Goal: Information Seeking & Learning: Learn about a topic

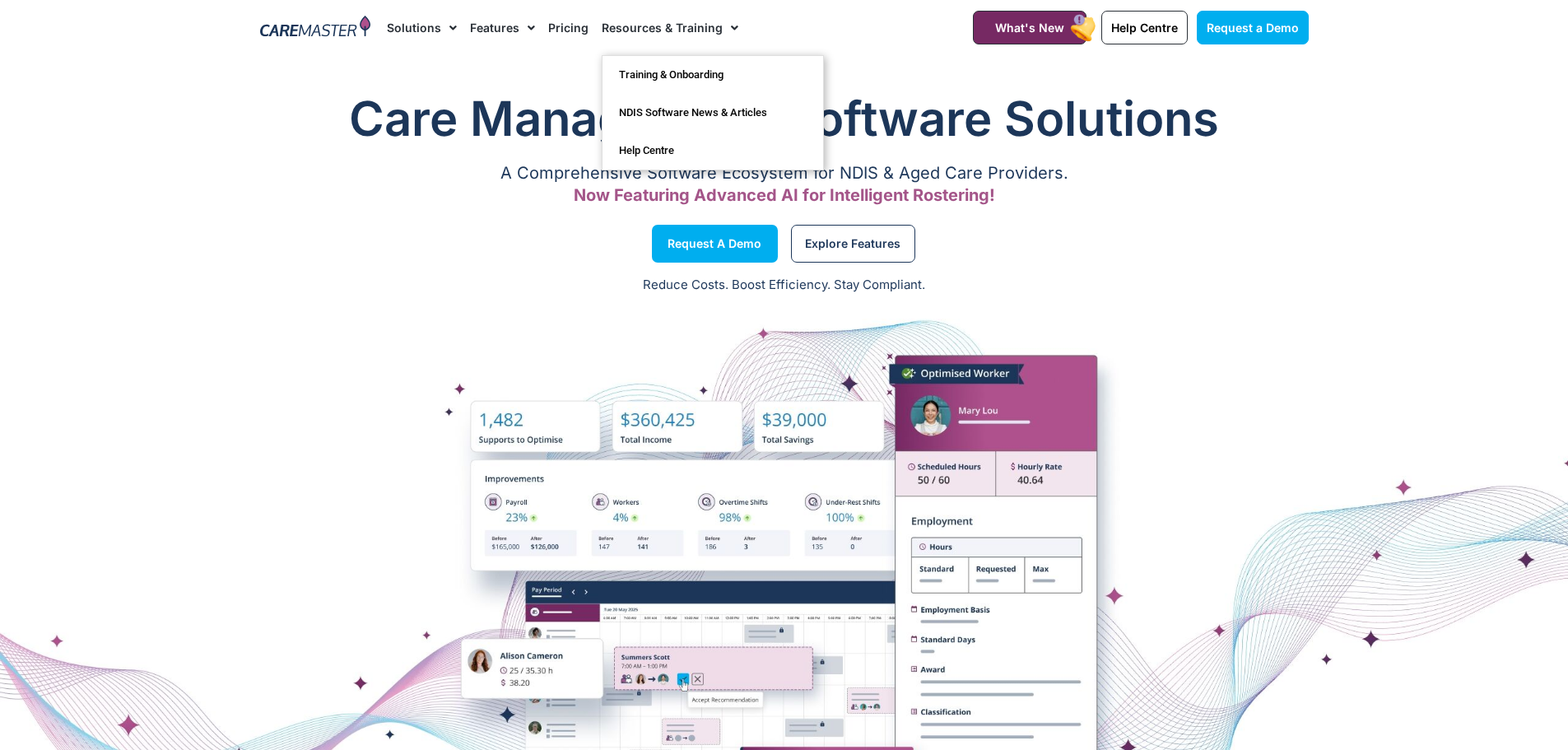
click at [724, 29] on span "Menu" at bounding box center [731, 28] width 16 height 28
click at [556, 30] on link "Pricing" at bounding box center [568, 27] width 41 height 56
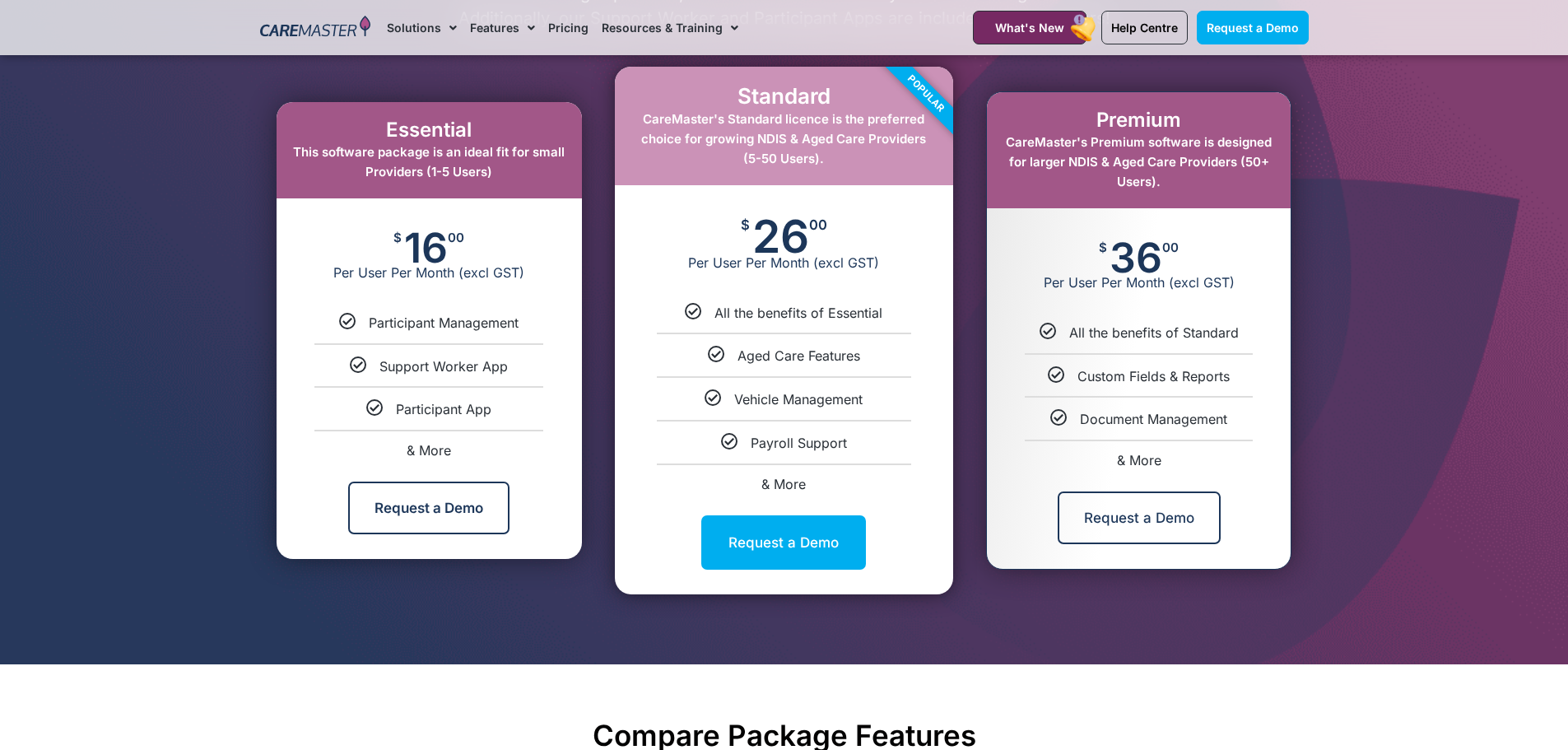
scroll to position [906, 0]
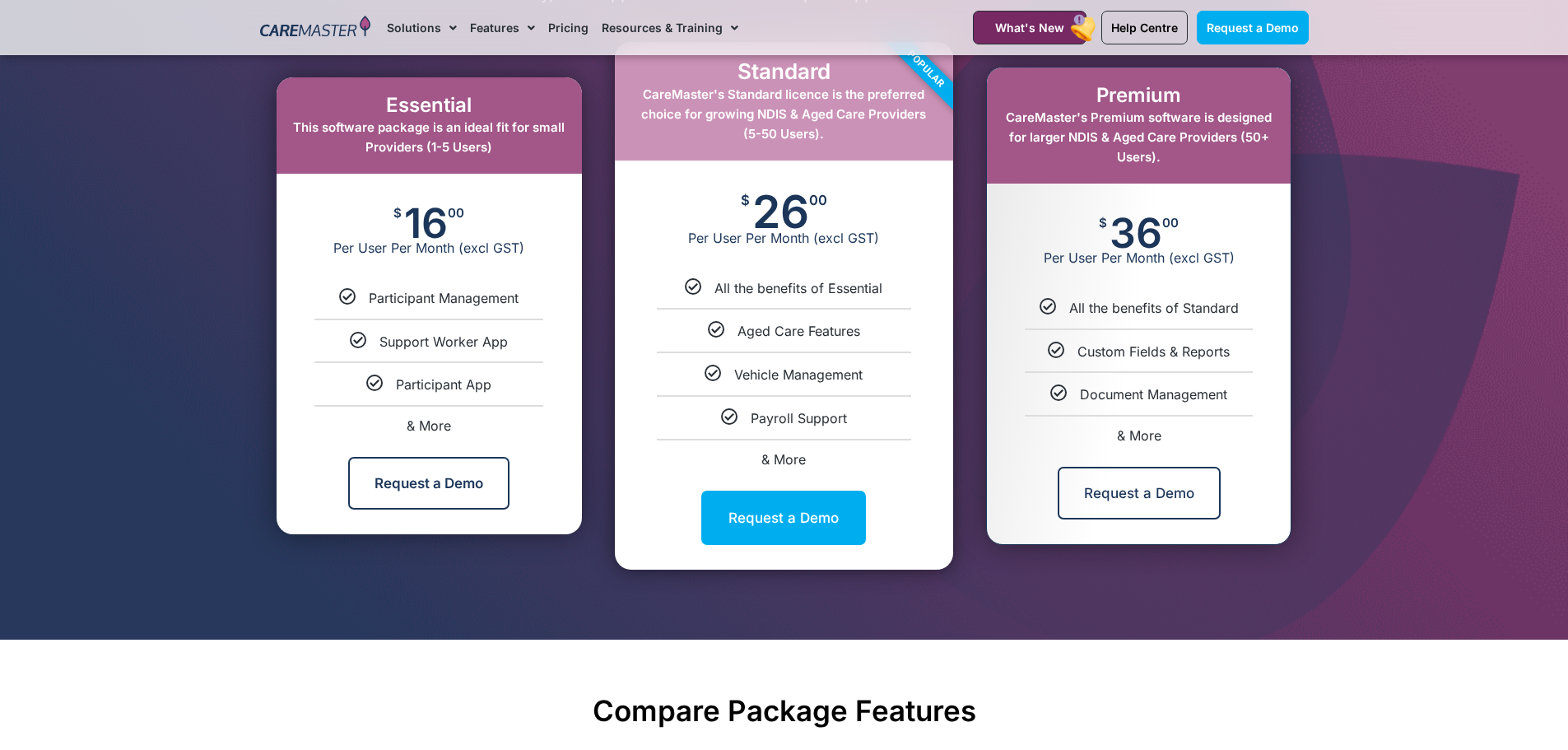
click at [1162, 440] on div "& More" at bounding box center [1139, 435] width 279 height 13
select select "***"
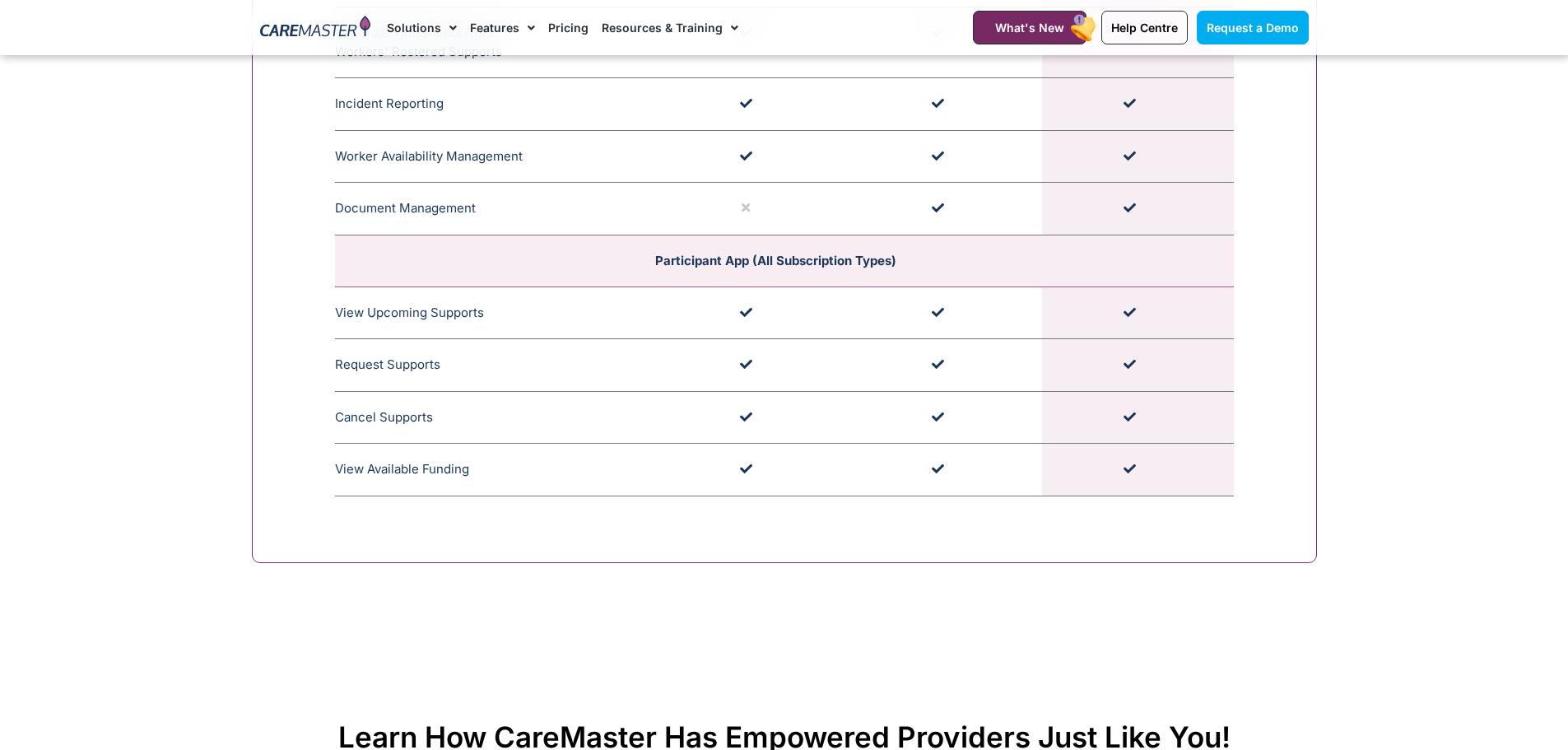
scroll to position [4701, 0]
